Goal: Transaction & Acquisition: Purchase product/service

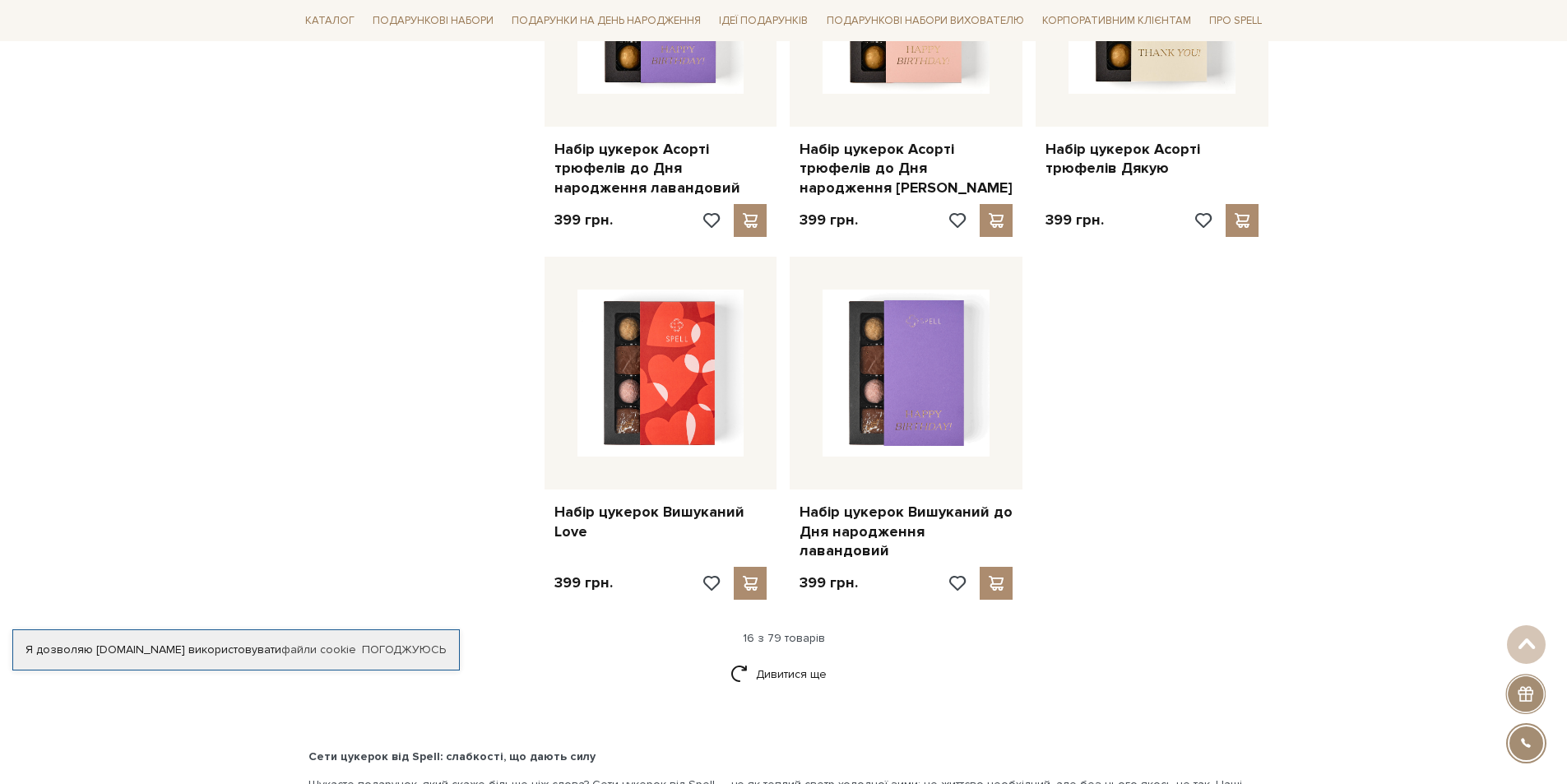
scroll to position [1809, 0]
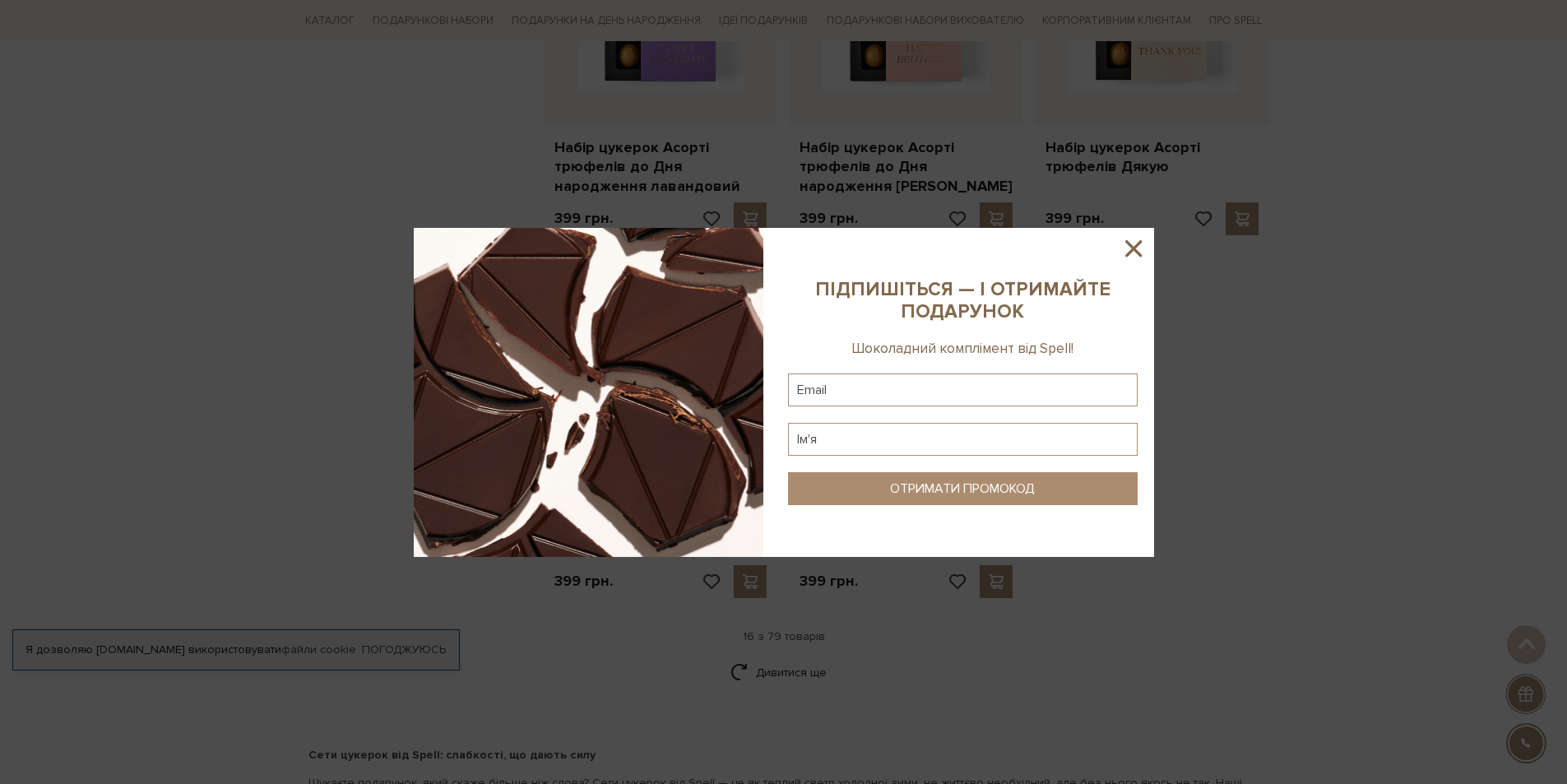
click at [1138, 250] on icon at bounding box center [1133, 249] width 28 height 28
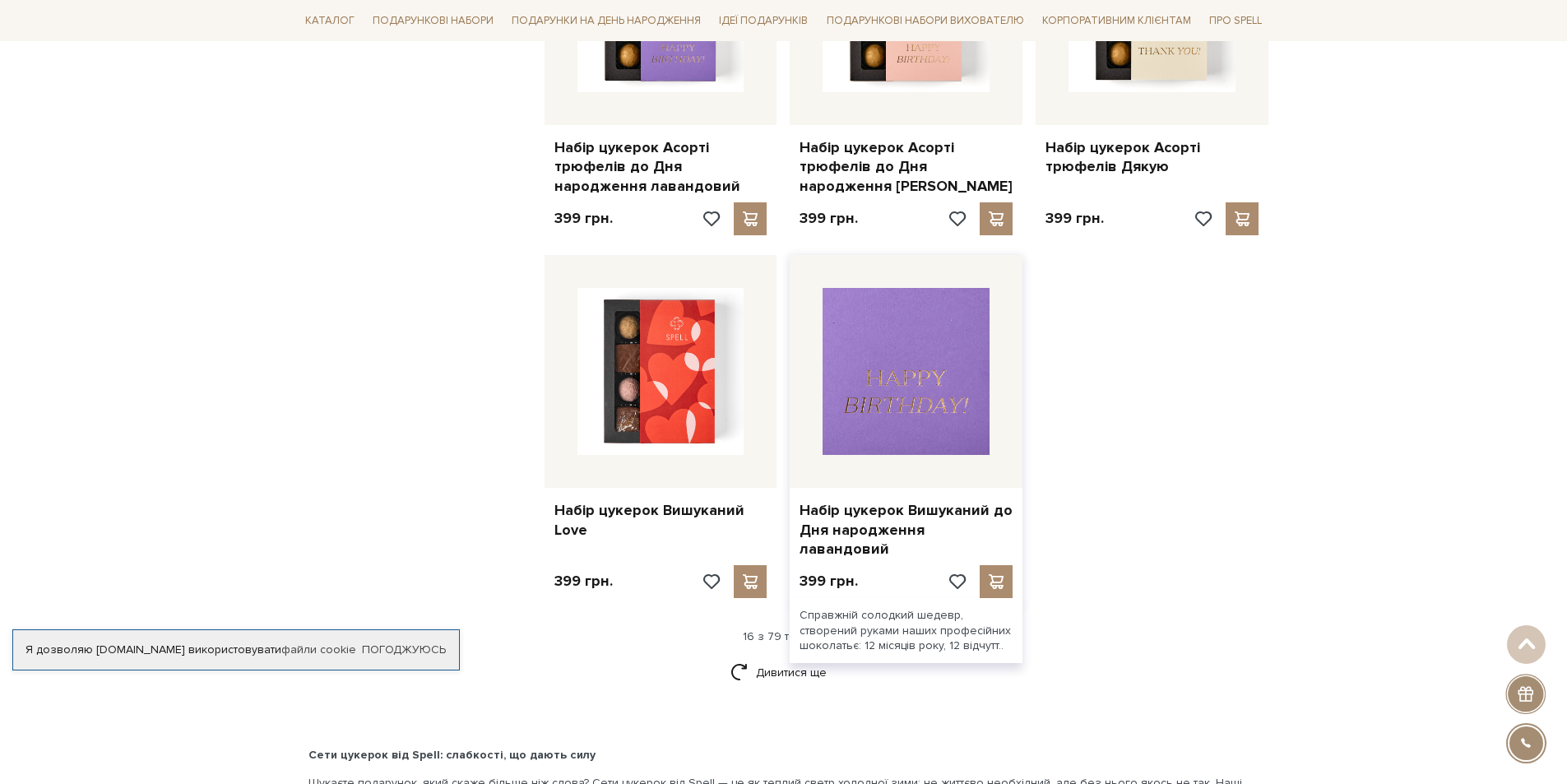
click at [930, 365] on img at bounding box center [906, 371] width 167 height 167
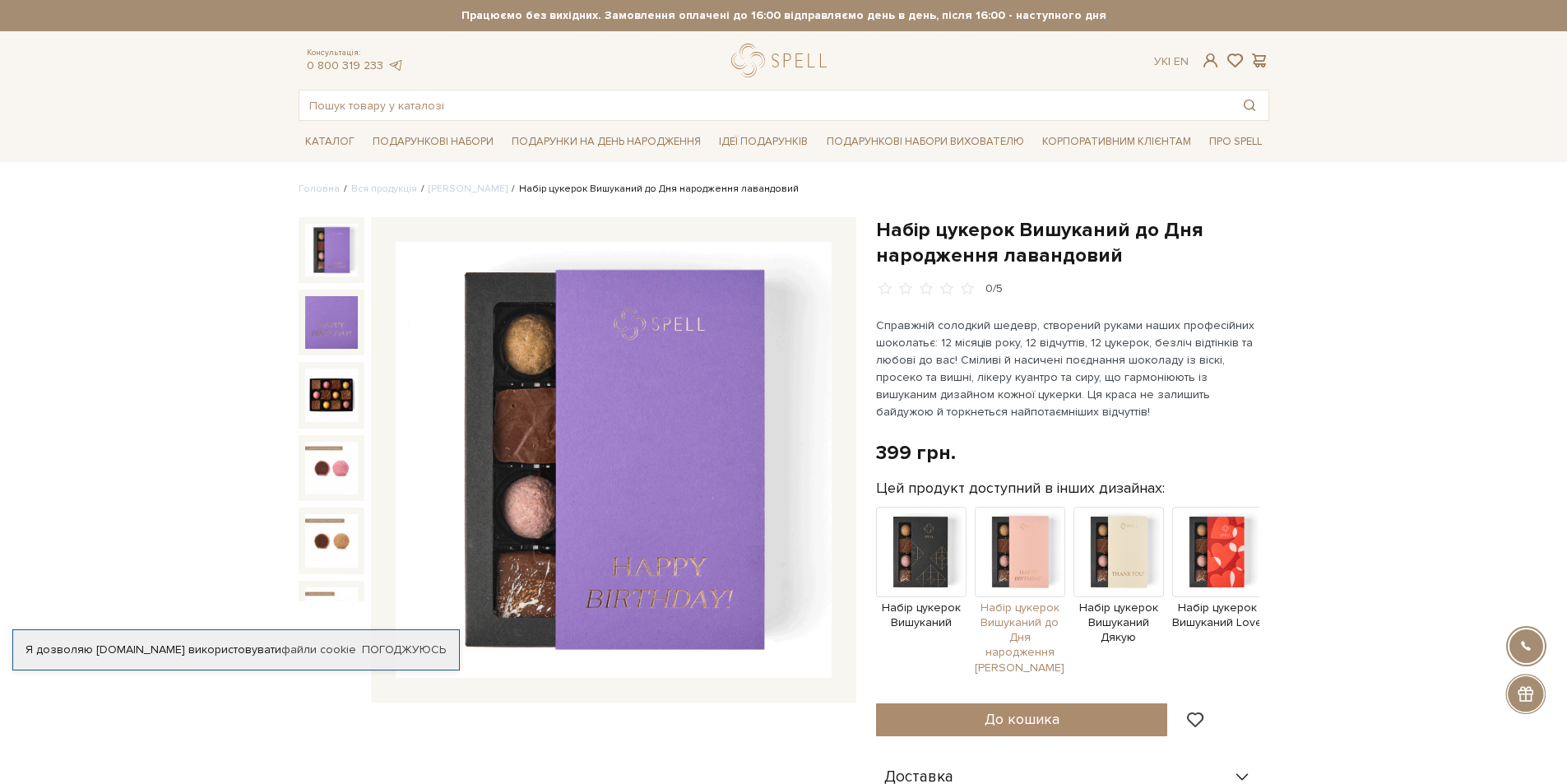
click at [1023, 561] on img at bounding box center [1019, 551] width 90 height 90
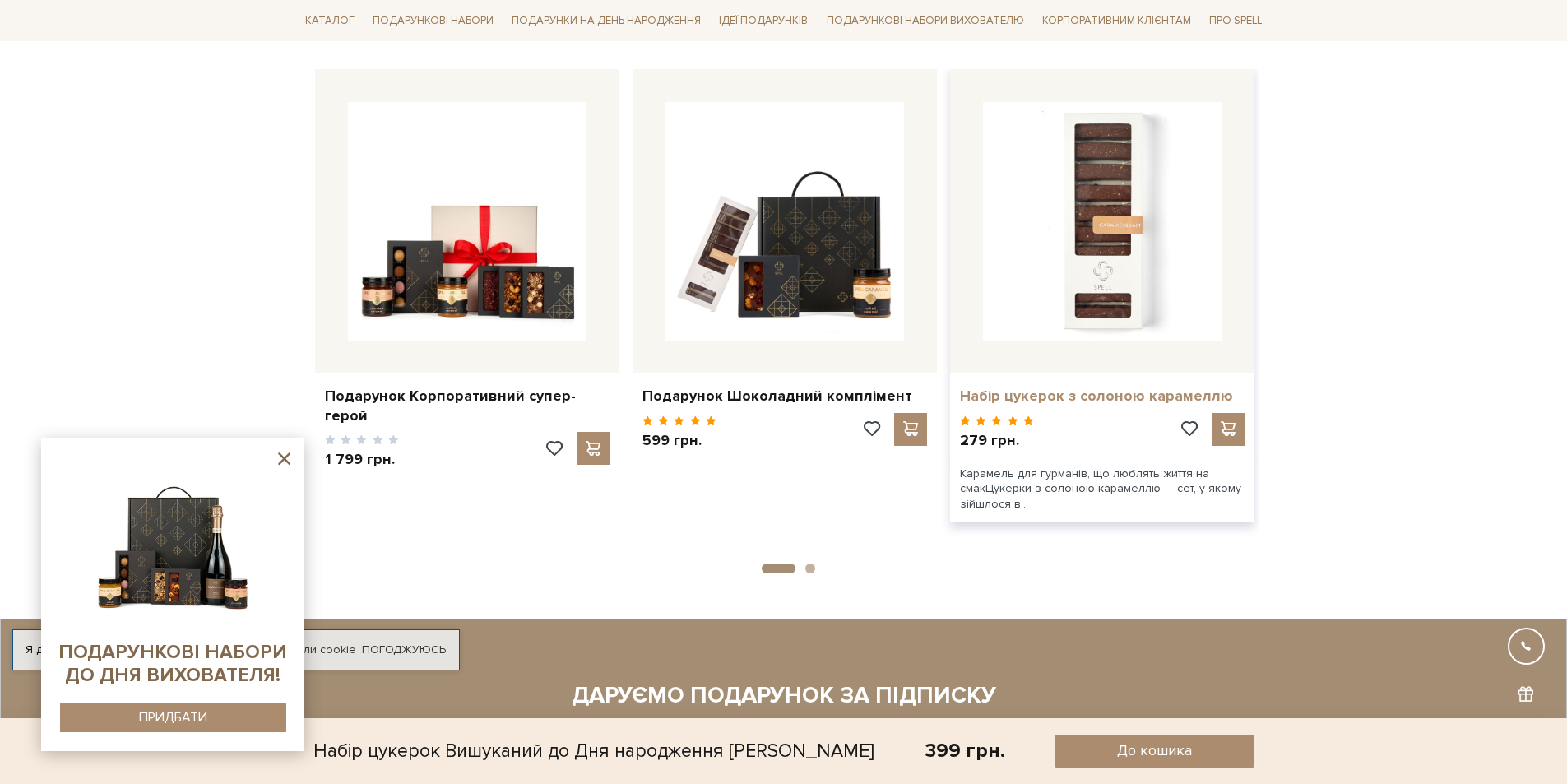
scroll to position [1645, 0]
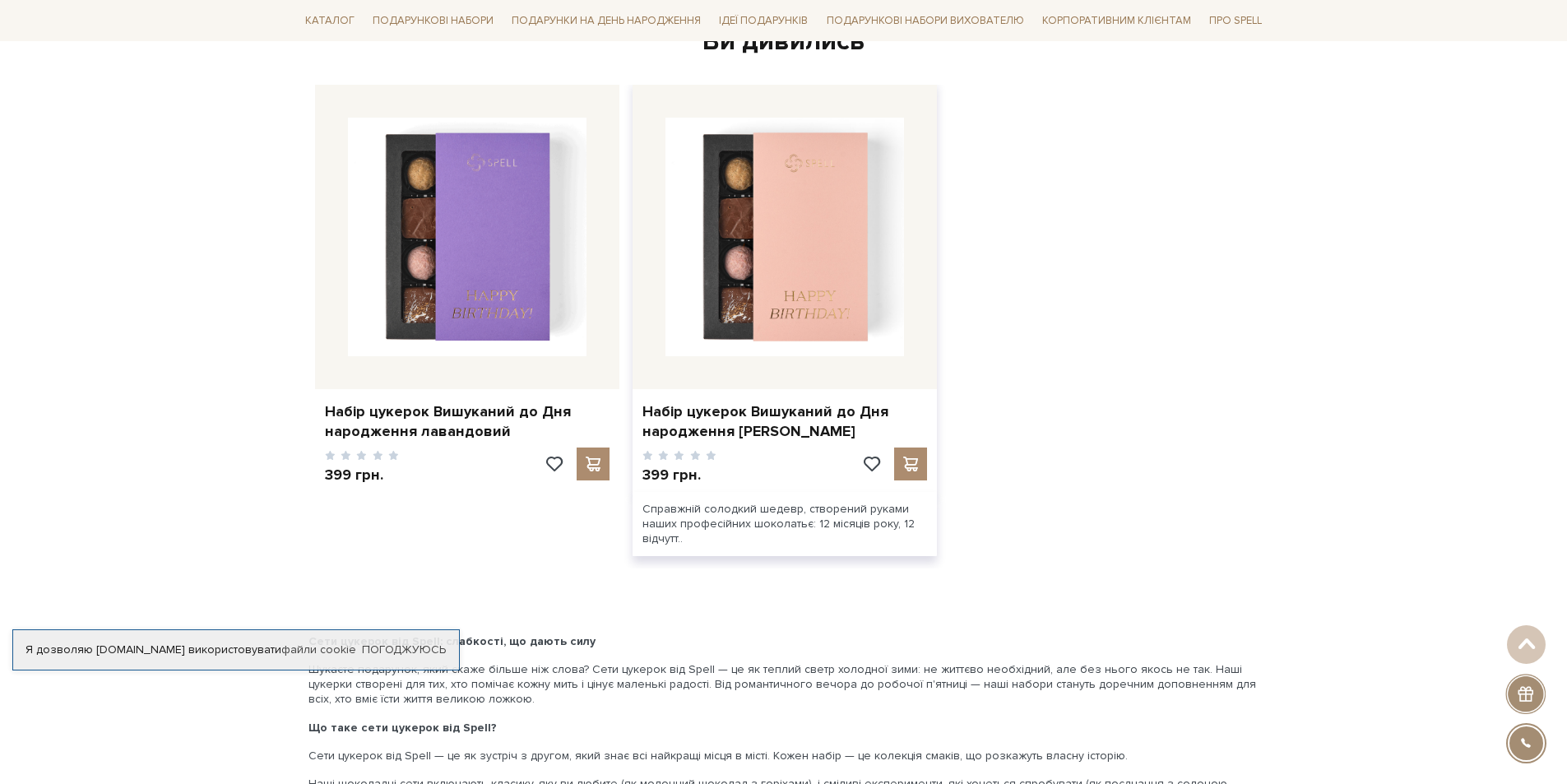
scroll to position [2631, 0]
